Goal: Information Seeking & Learning: Learn about a topic

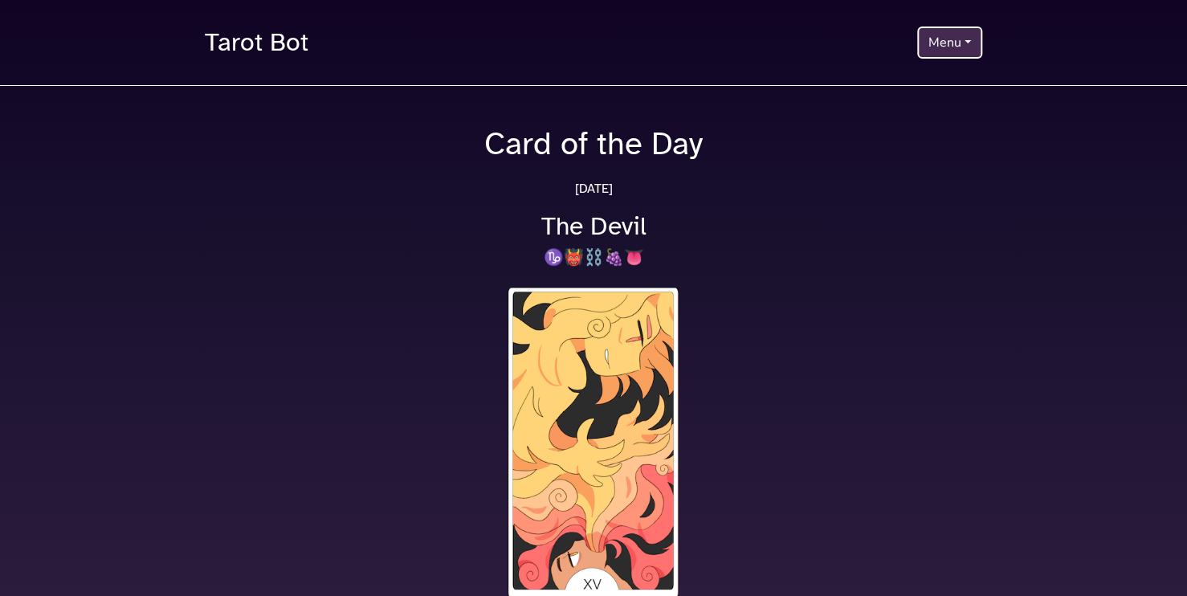
click at [960, 44] on button "Menu" at bounding box center [949, 42] width 65 height 32
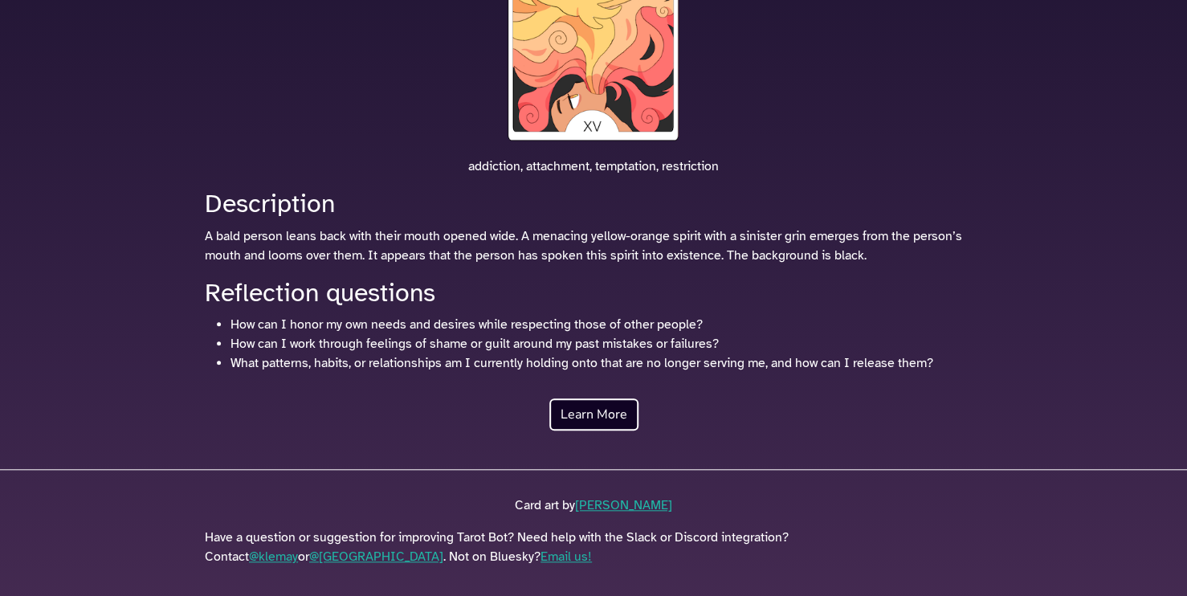
scroll to position [465, 0]
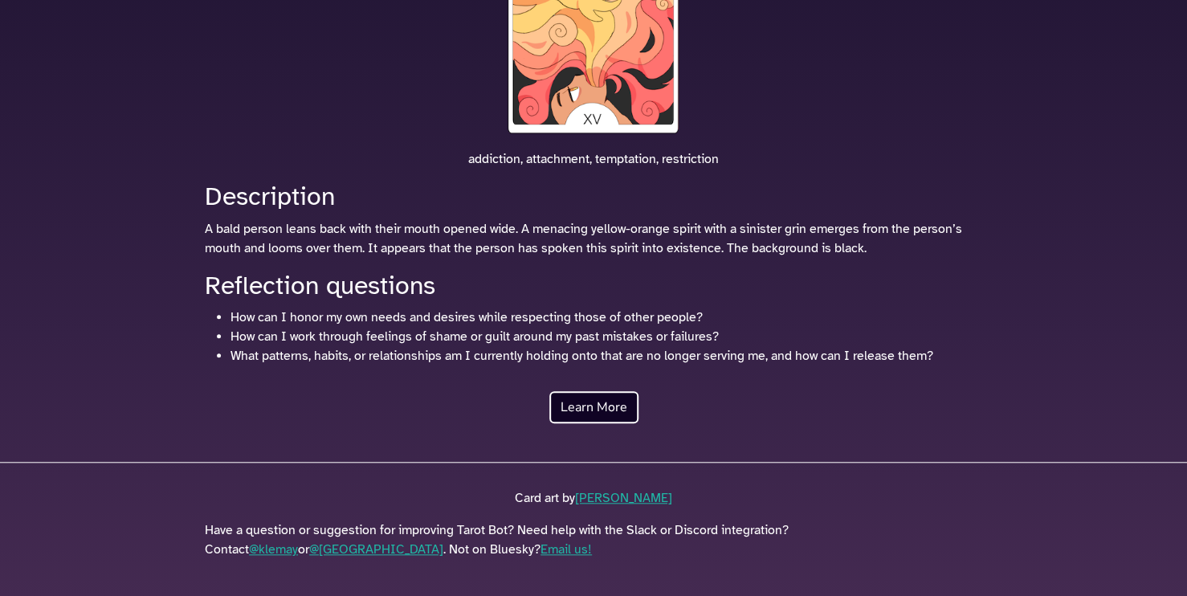
click at [809, 207] on h2 "Description" at bounding box center [593, 196] width 777 height 31
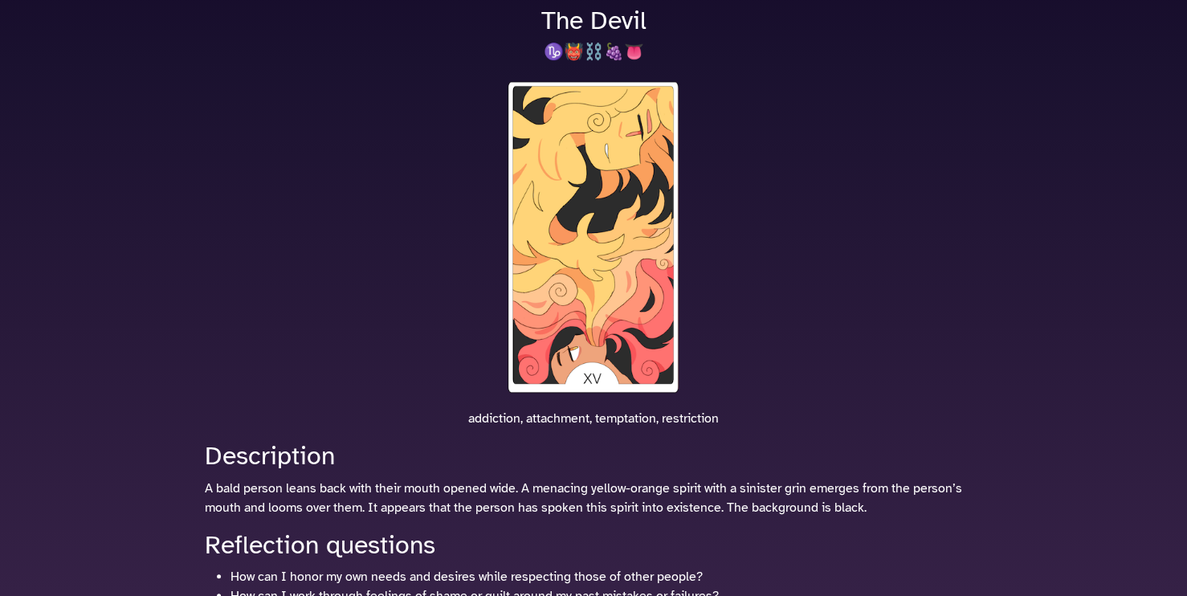
scroll to position [0, 0]
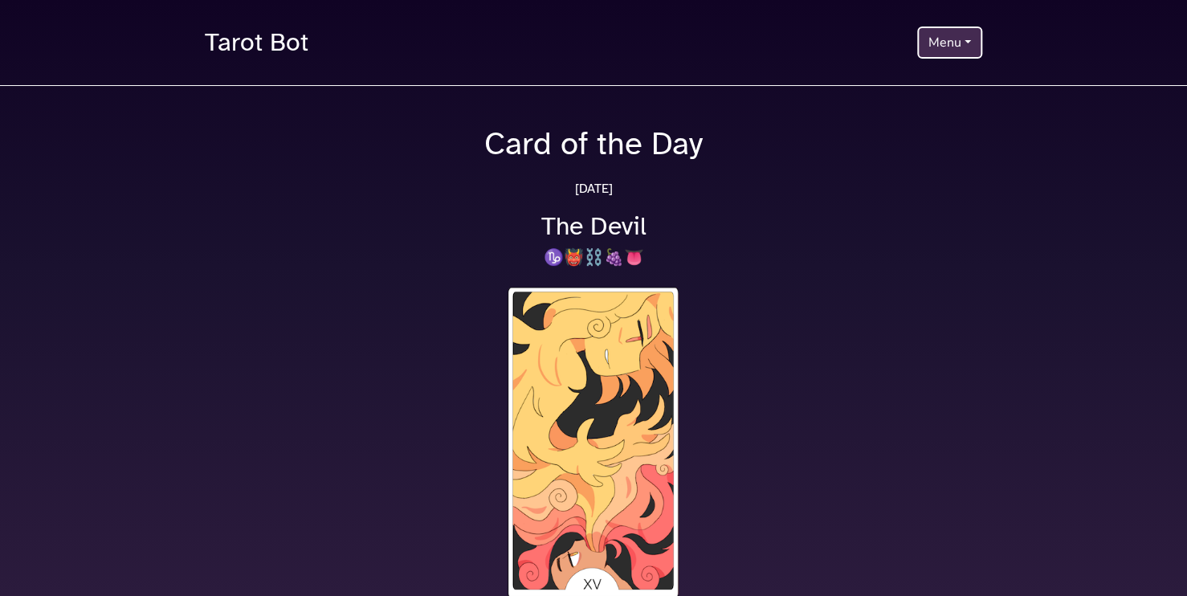
click at [943, 58] on button "Menu" at bounding box center [949, 42] width 65 height 32
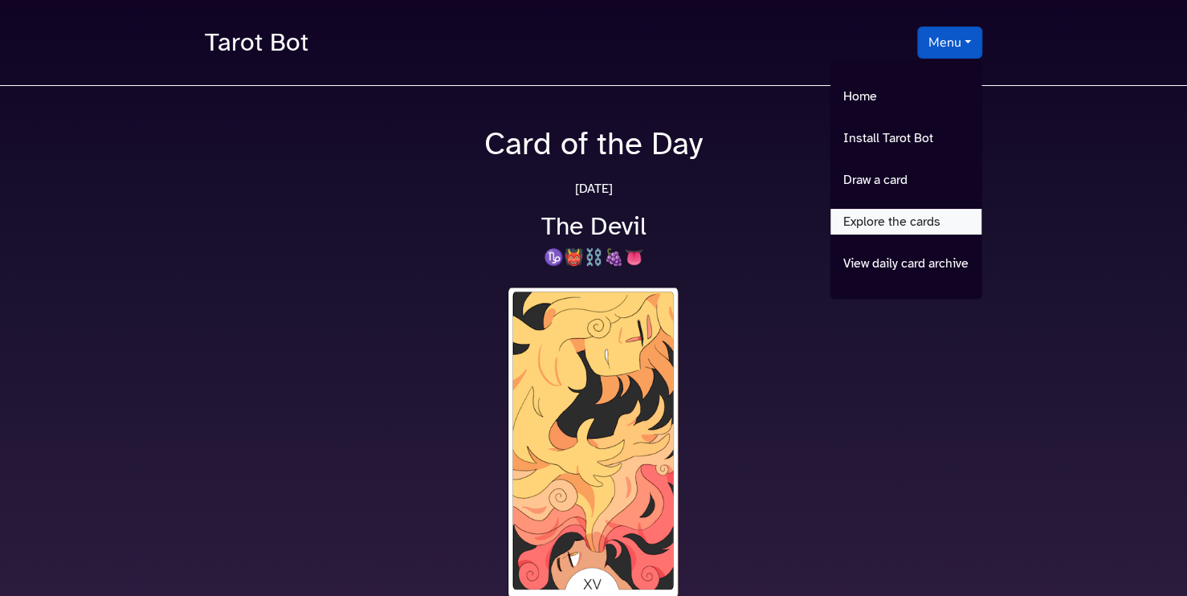
click at [883, 217] on link "Explore the cards" at bounding box center [905, 222] width 151 height 26
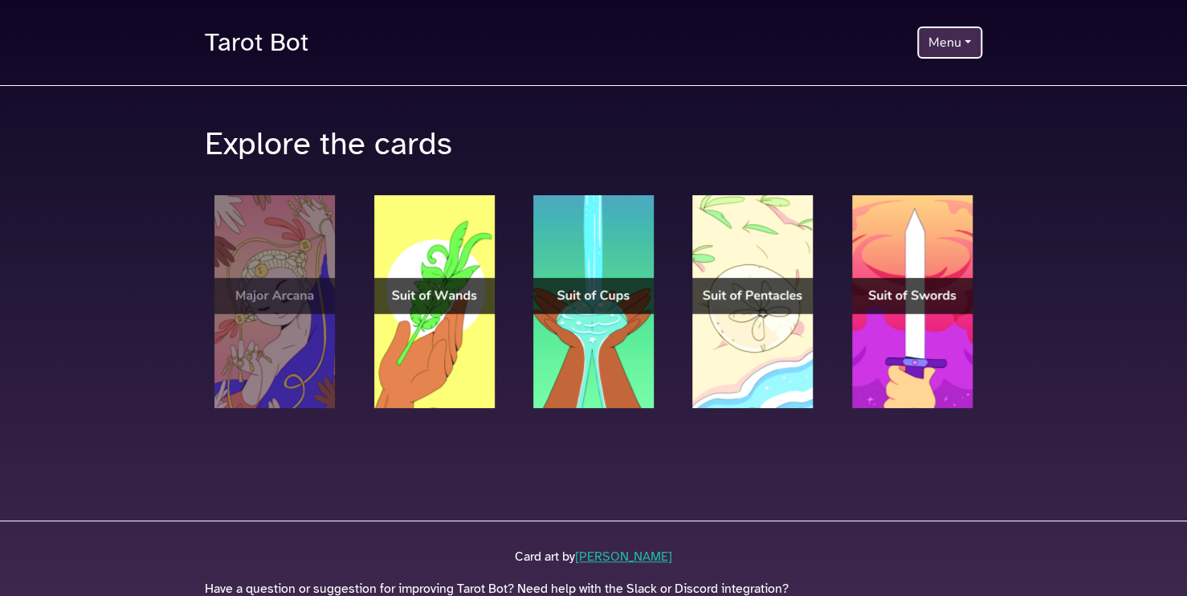
click at [267, 357] on img at bounding box center [274, 301] width 120 height 213
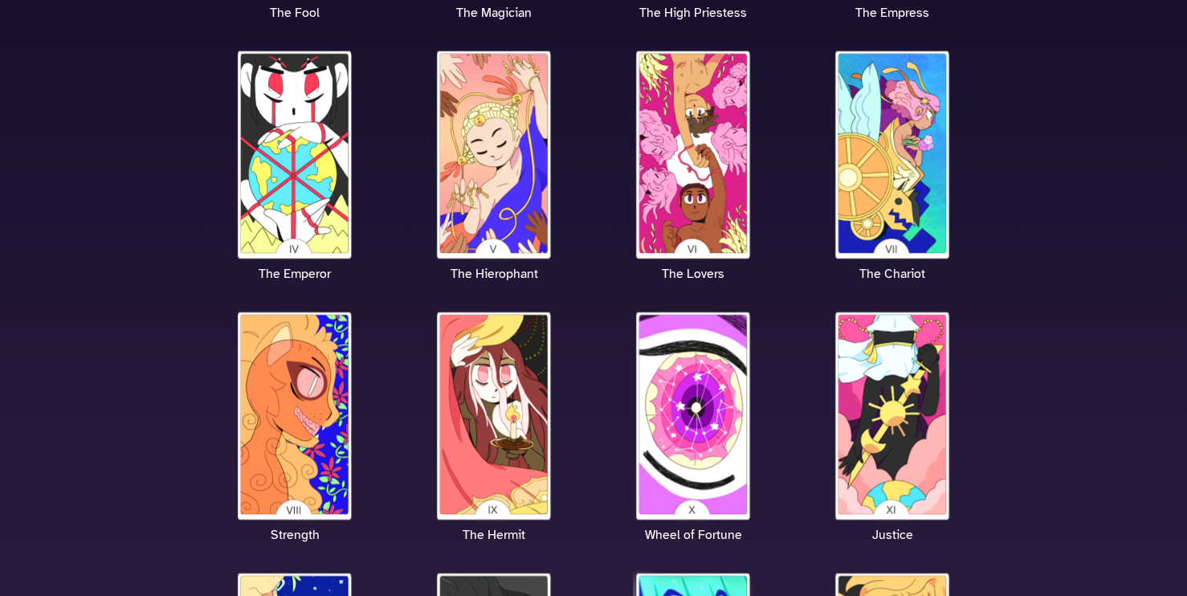
scroll to position [562, 0]
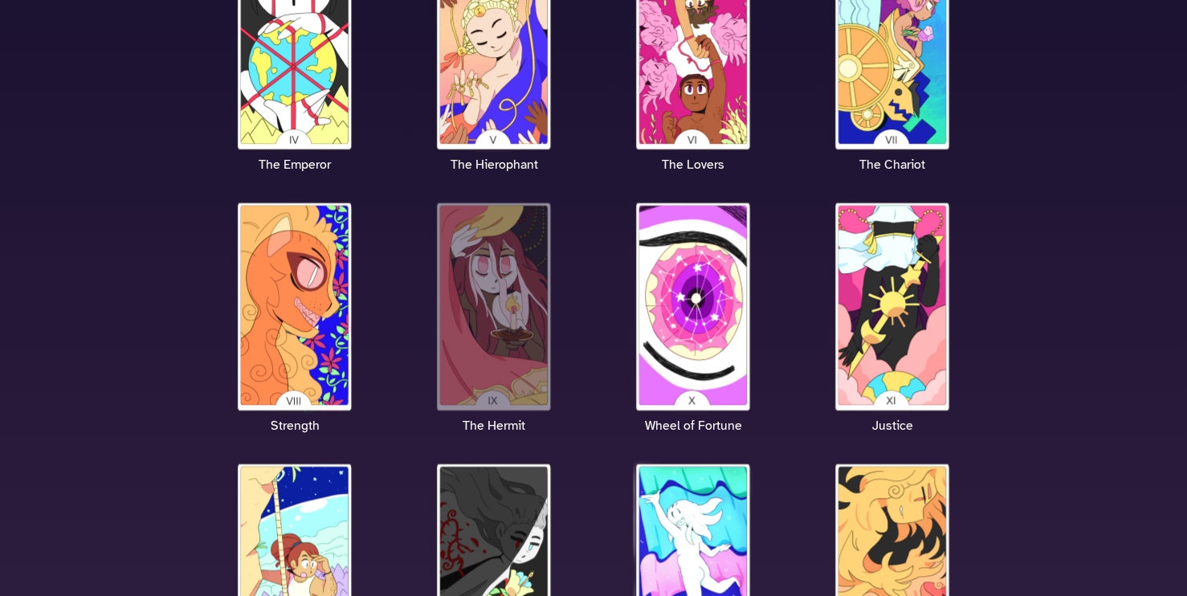
click at [497, 278] on img at bounding box center [494, 306] width 120 height 213
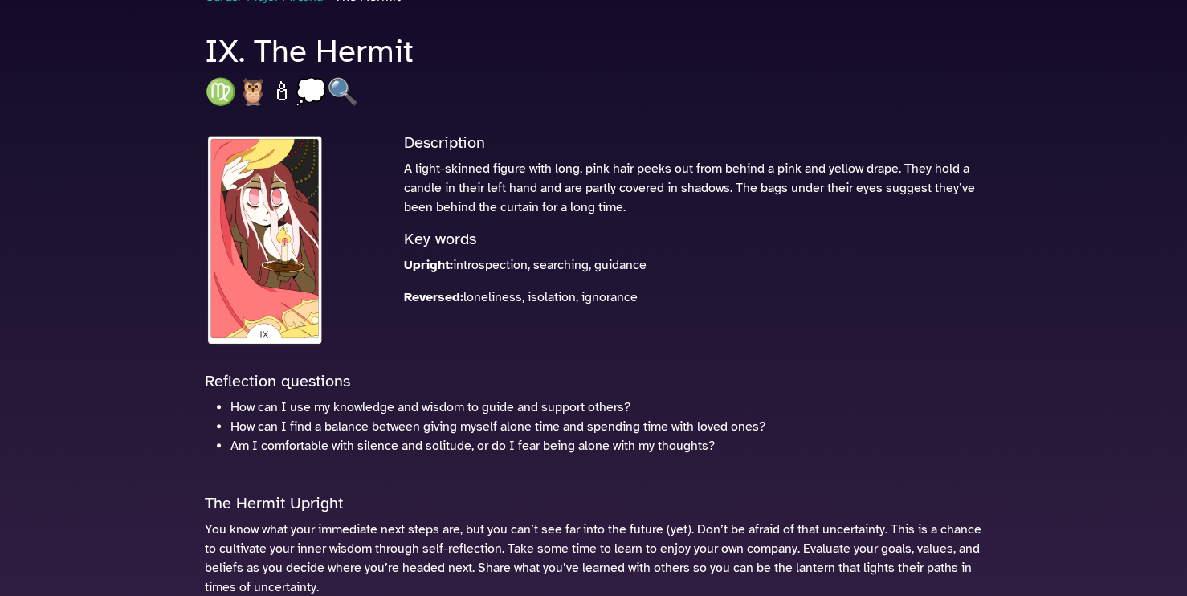
scroll to position [161, 0]
